Goal: Information Seeking & Learning: Learn about a topic

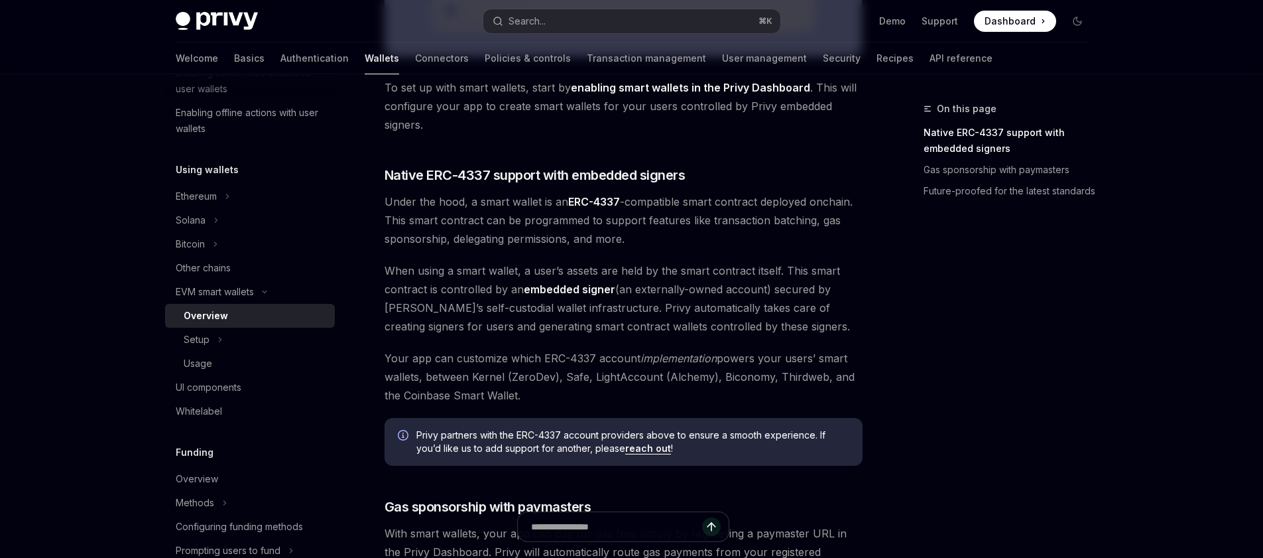
scroll to position [645, 0]
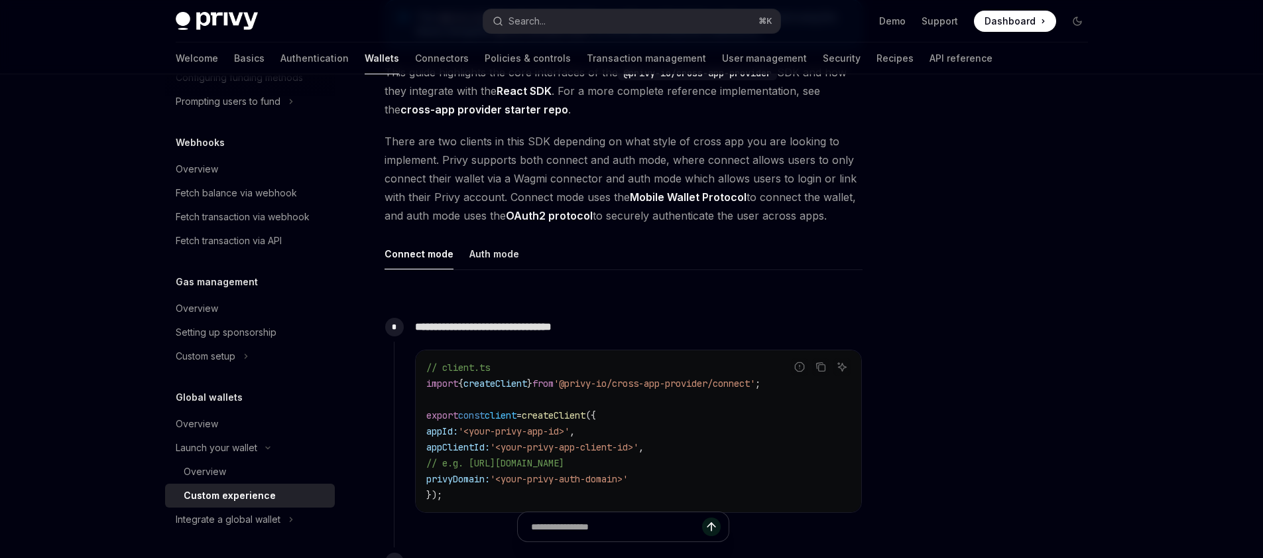
scroll to position [230, 0]
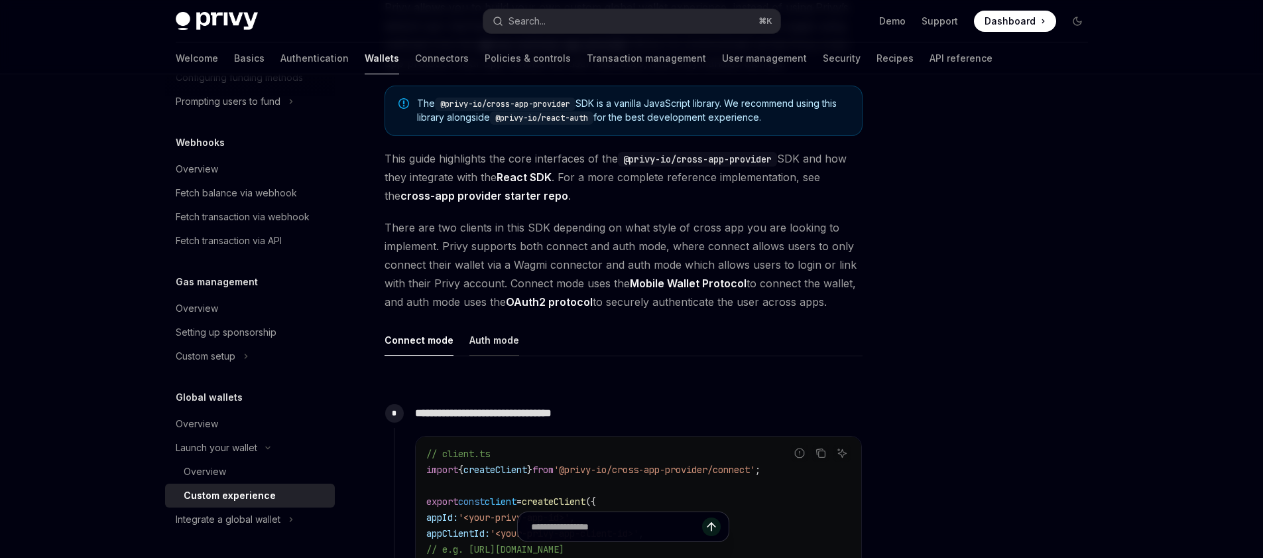
click at [505, 351] on button "Auth mode" at bounding box center [495, 339] width 50 height 31
type textarea "*"
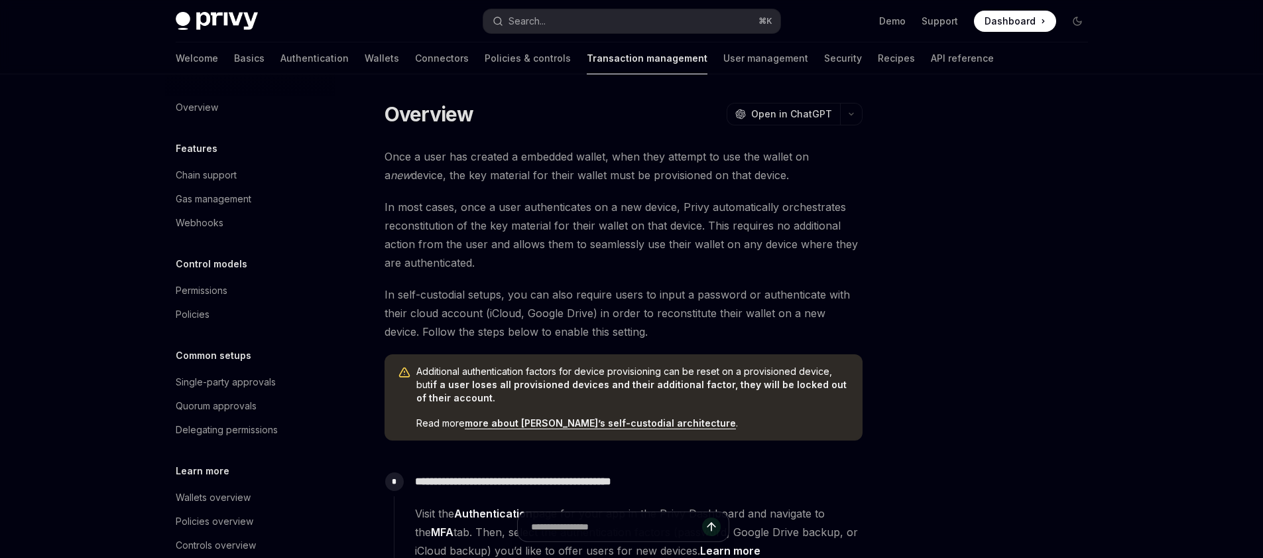
click at [552, 231] on span "In most cases, once a user authenticates on a new device, Privy automatically o…" at bounding box center [624, 235] width 478 height 74
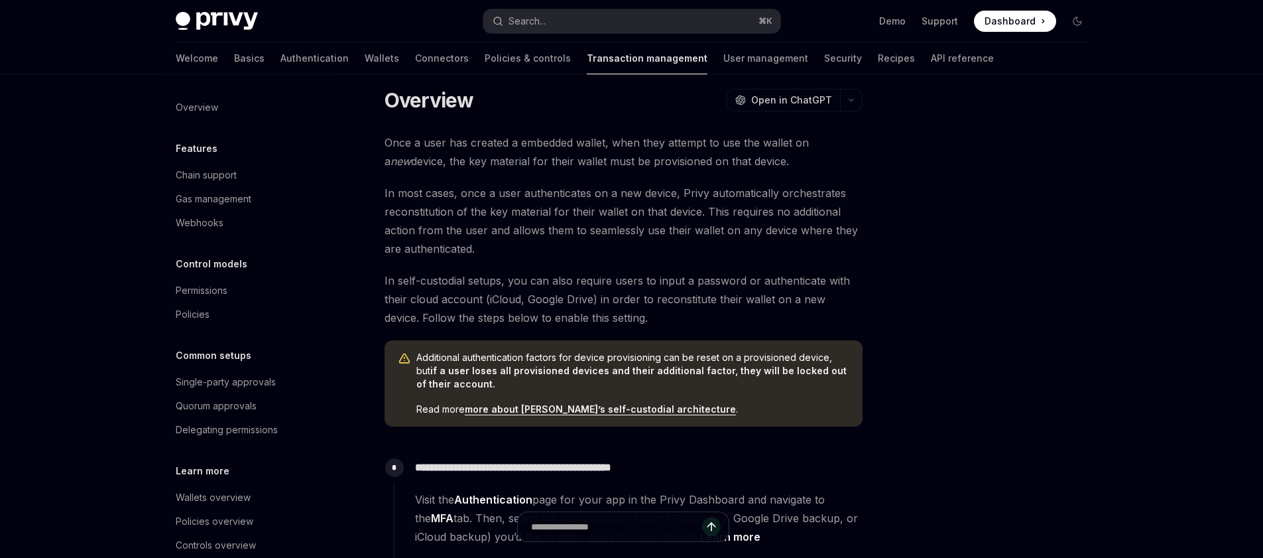
scroll to position [12, 0]
click at [422, 180] on div "Once a user has created a embedded wallet, when they attempt to use the wallet …" at bounding box center [624, 454] width 478 height 638
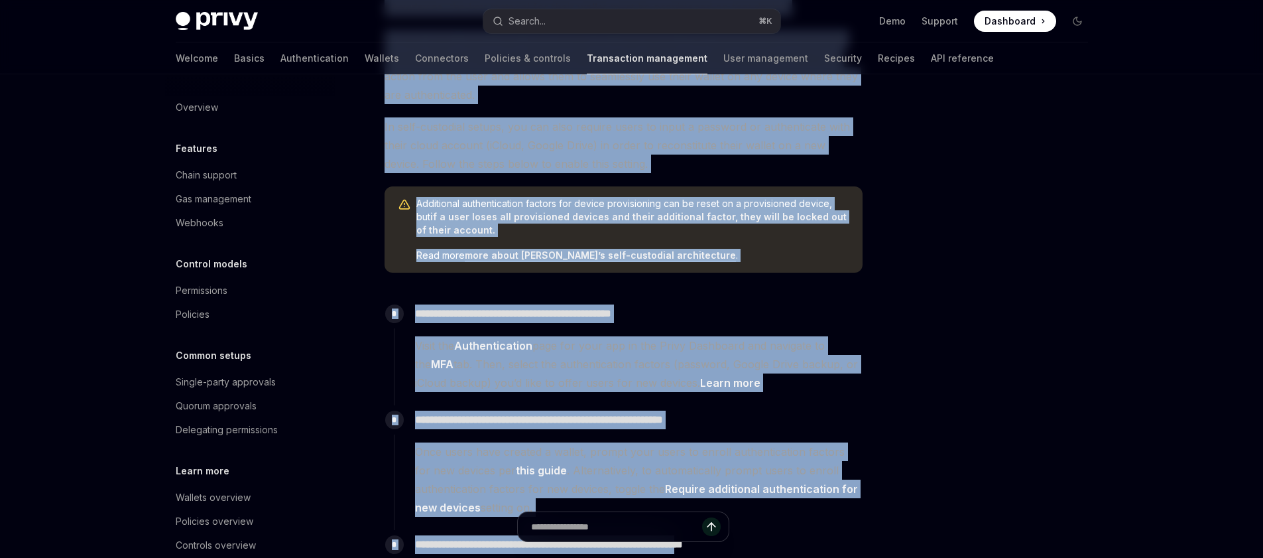
scroll to position [428, 0]
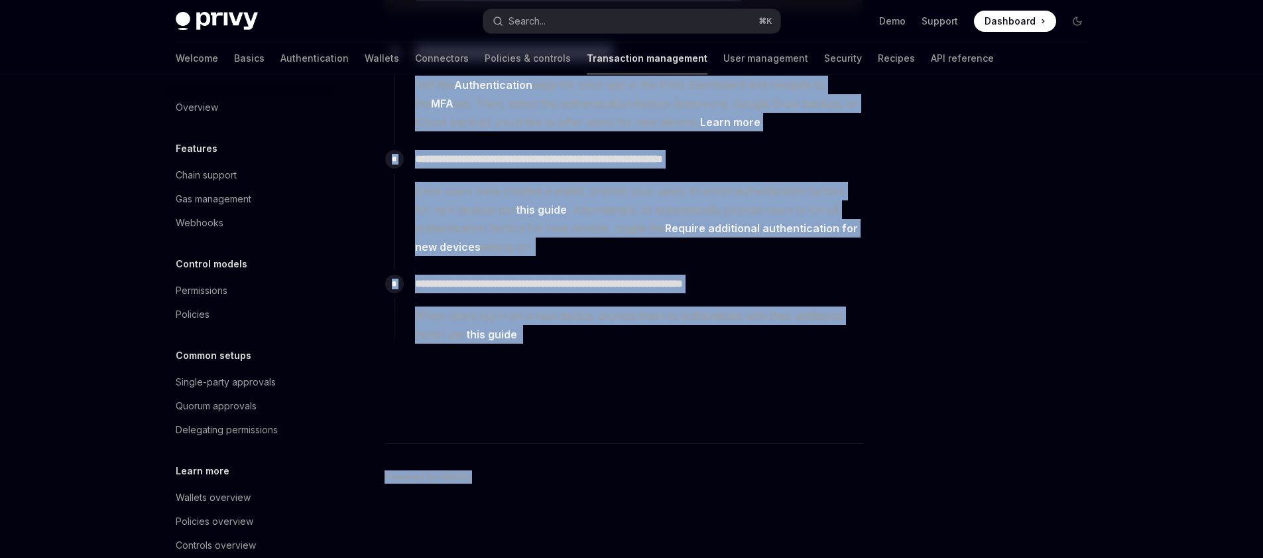
drag, startPoint x: 387, startPoint y: 103, endPoint x: 804, endPoint y: 582, distance: 635.5
copy div "Overview OpenAI Open in ChatGPT OpenAI Open in ChatGPT Once a user has created …"
